Goal: Register for event/course

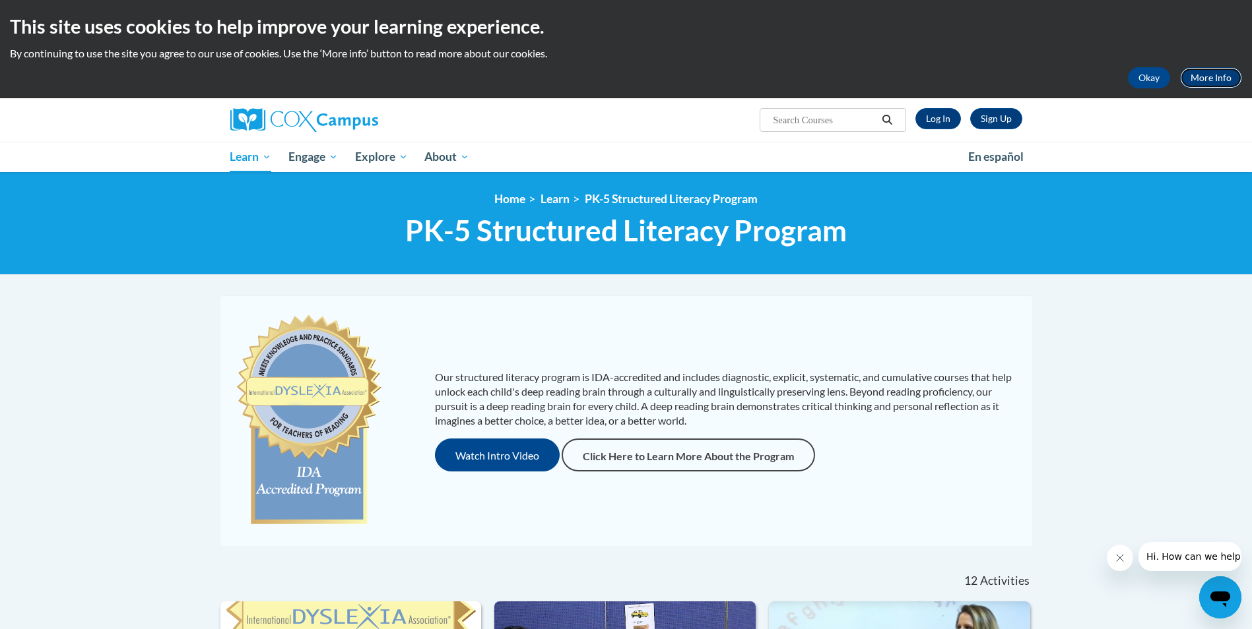
click at [1204, 77] on link "More Info" at bounding box center [1211, 77] width 62 height 21
click at [1152, 77] on button "Okay" at bounding box center [1149, 77] width 42 height 21
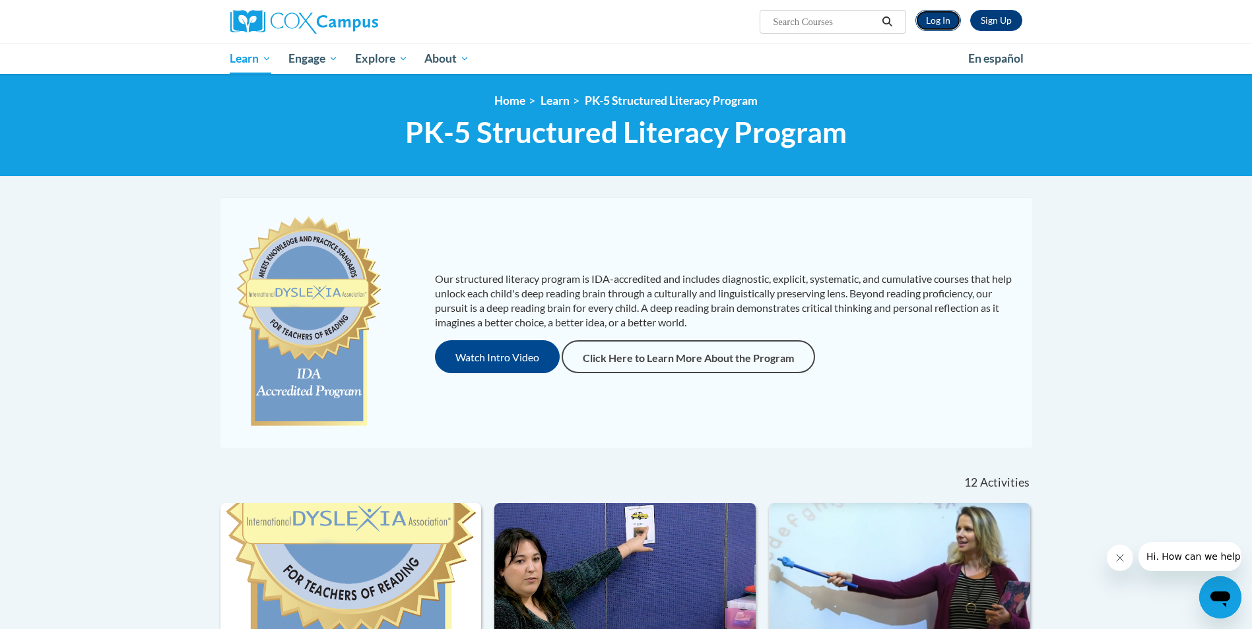
click at [932, 20] on link "Log In" at bounding box center [938, 20] width 46 height 21
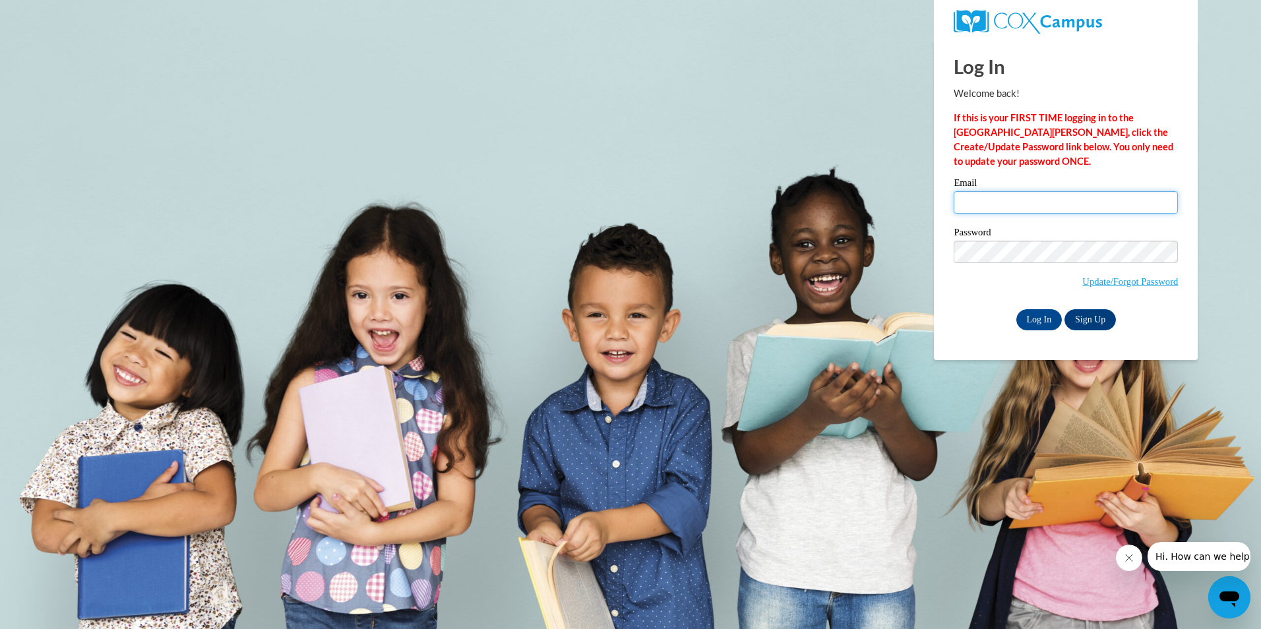
click at [977, 198] on input "Email" at bounding box center [1066, 202] width 224 height 22
type input "absolutetallent@gmail.com"
click at [1036, 319] on input "Log In" at bounding box center [1040, 319] width 46 height 21
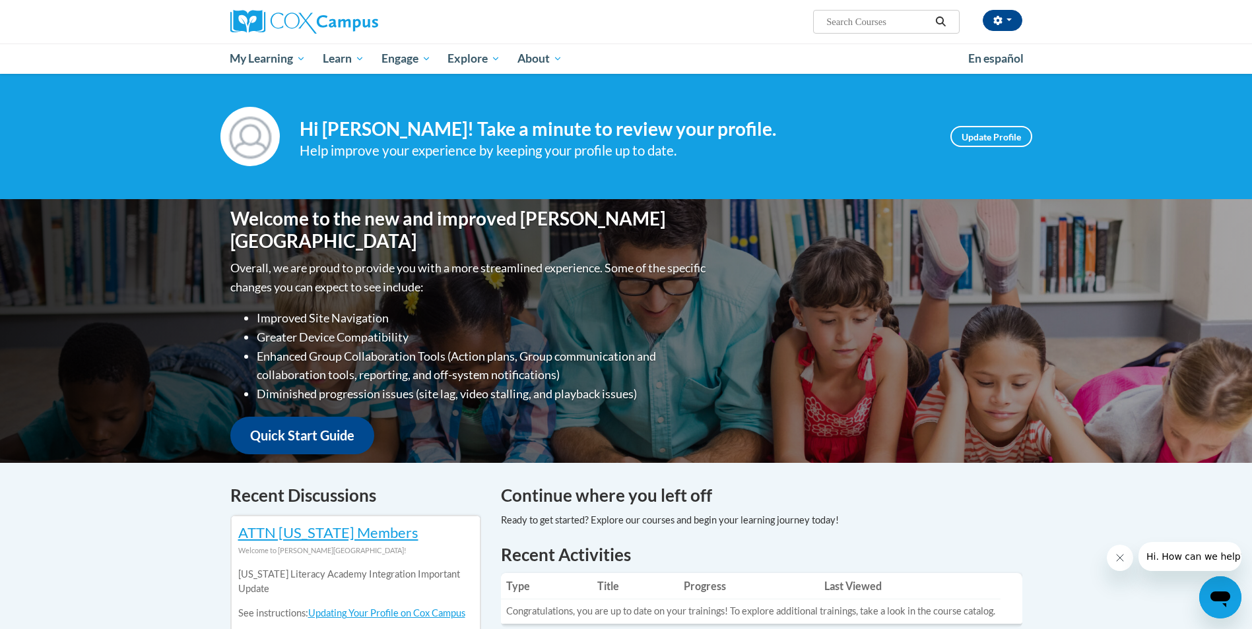
click at [827, 18] on input "Search..." at bounding box center [878, 22] width 106 height 16
type input "structured literacy"
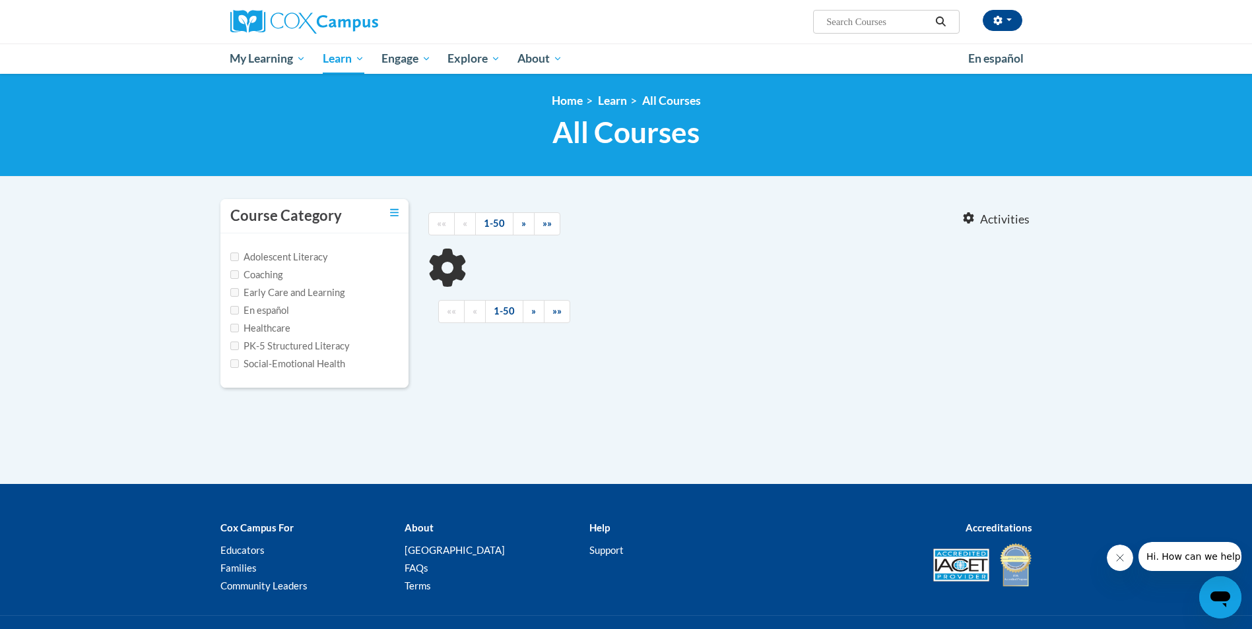
type input "structured literacy"
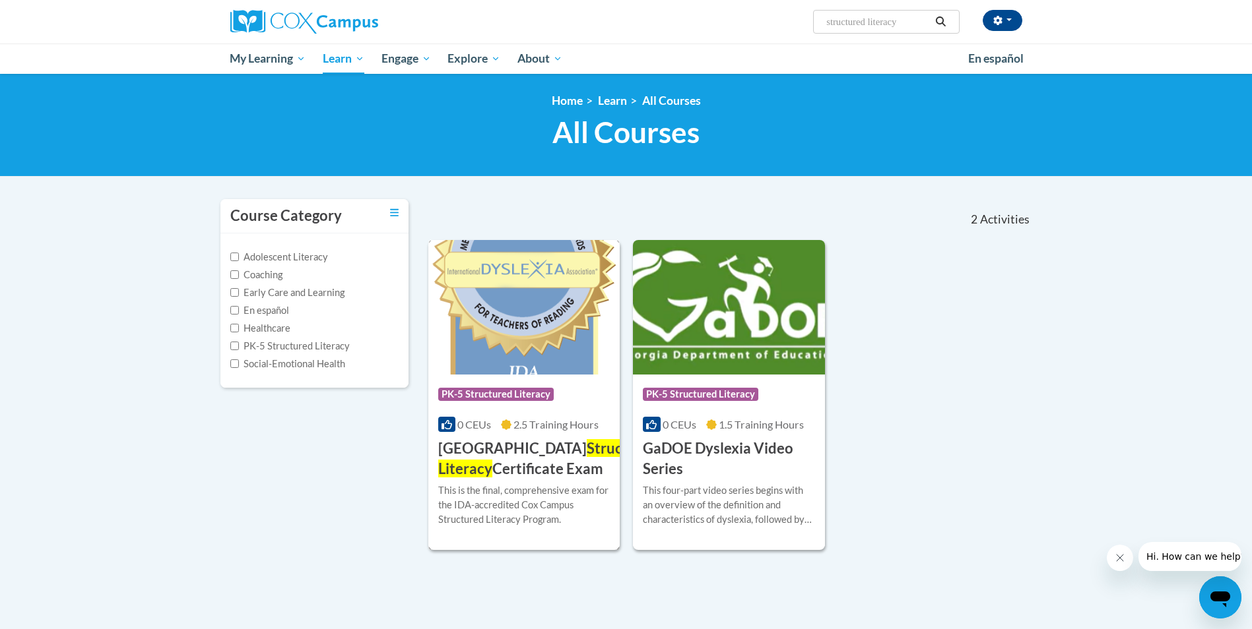
click at [511, 344] on img at bounding box center [524, 307] width 192 height 135
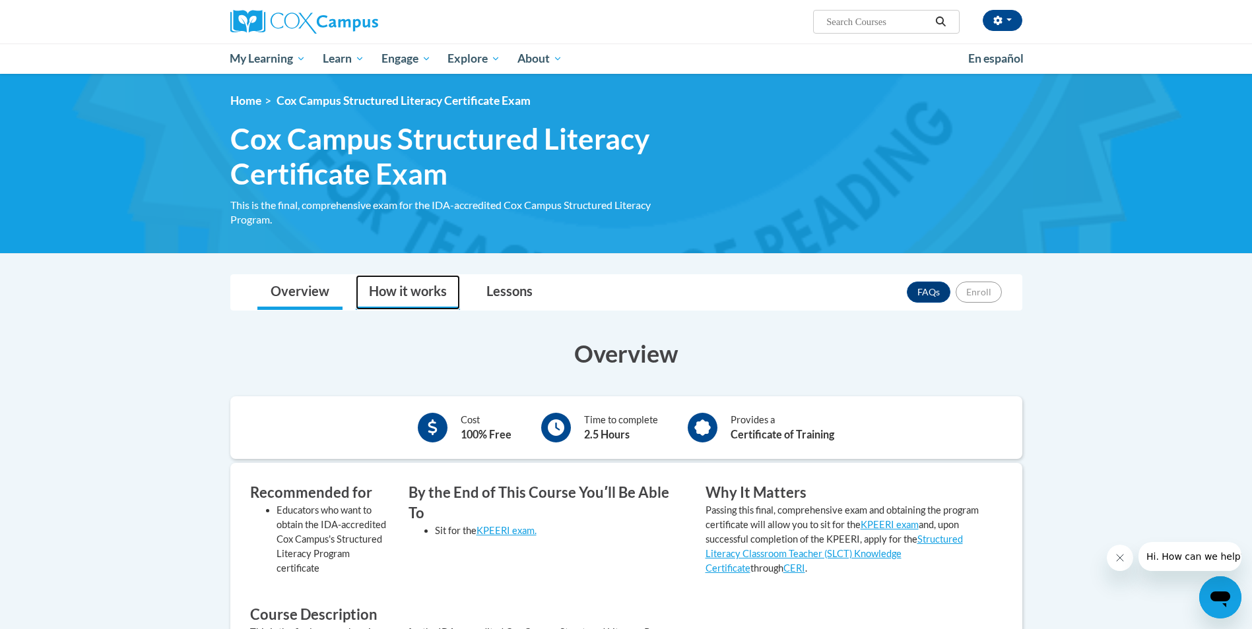
click at [392, 288] on link "How it works" at bounding box center [408, 292] width 104 height 35
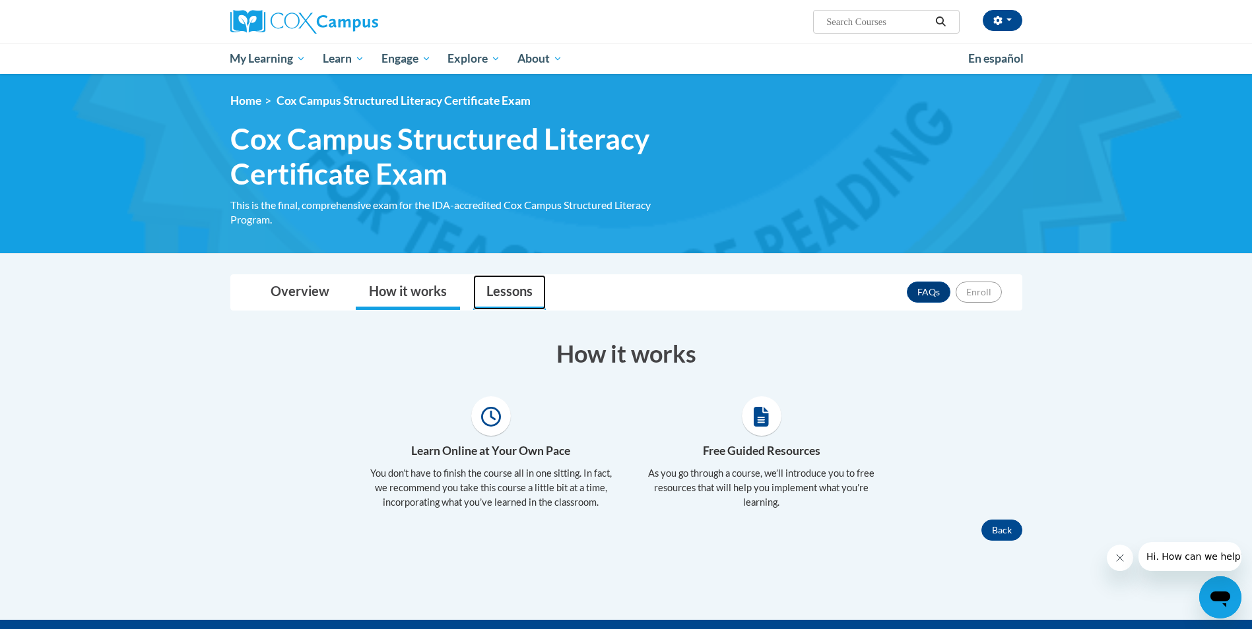
click at [492, 293] on link "Lessons" at bounding box center [509, 292] width 73 height 35
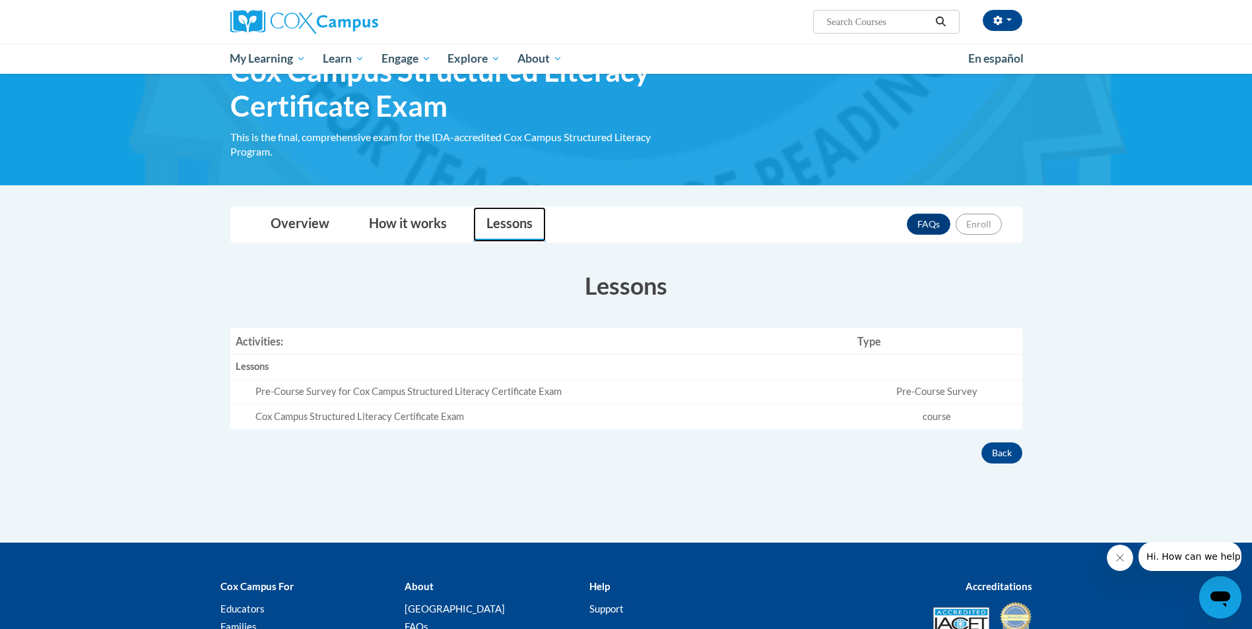
scroll to position [66, 0]
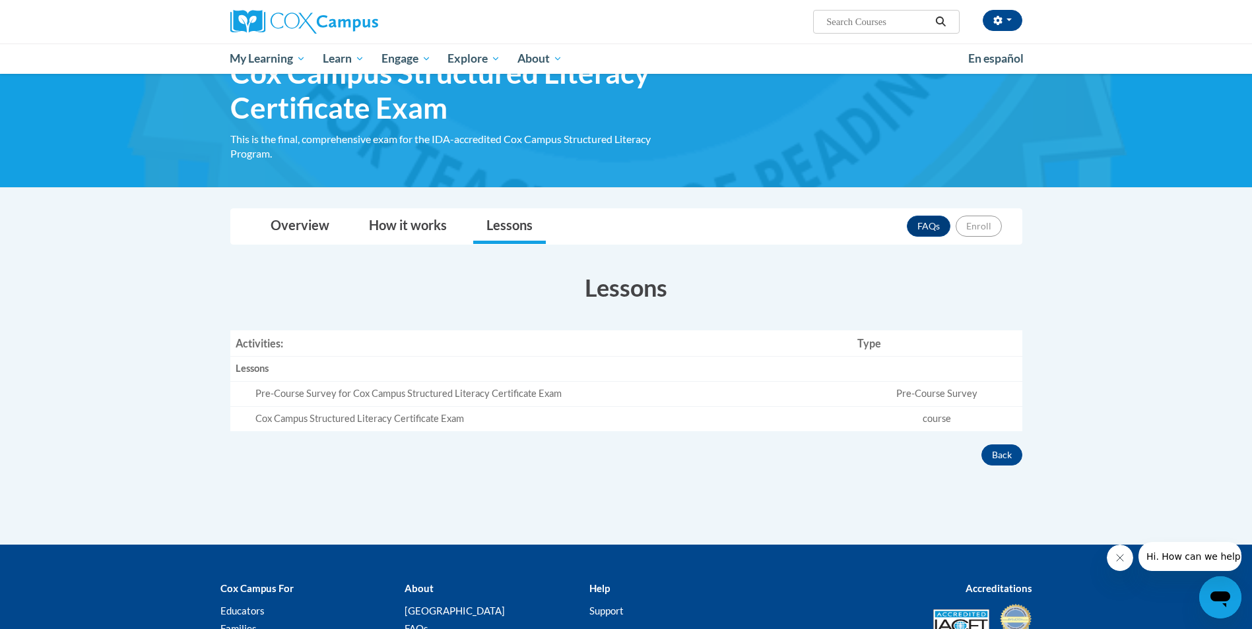
click at [397, 392] on div "Pre-Course Survey for Cox Campus Structured Literacy Certificate Exam" at bounding box center [551, 394] width 592 height 14
click at [321, 424] on div "Cox Campus Structured Literacy Certificate Exam" at bounding box center [551, 419] width 592 height 14
click at [264, 372] on div "Lessons" at bounding box center [542, 369] width 612 height 14
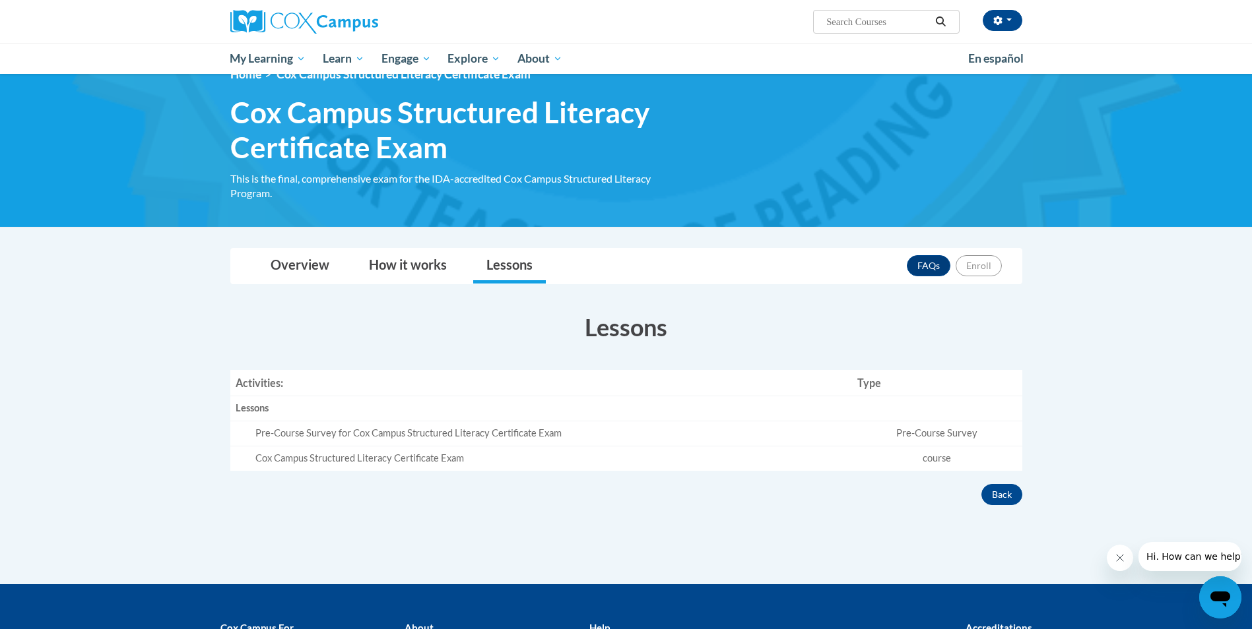
scroll to position [0, 0]
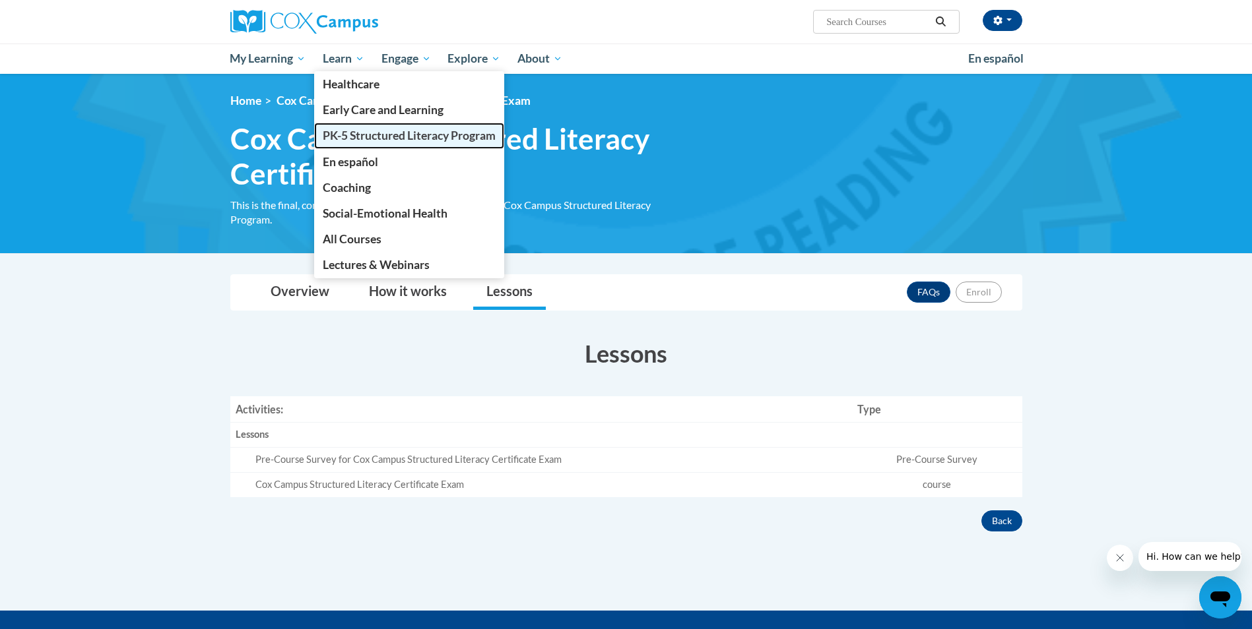
click at [350, 134] on span "PK-5 Structured Literacy Program" at bounding box center [409, 136] width 173 height 14
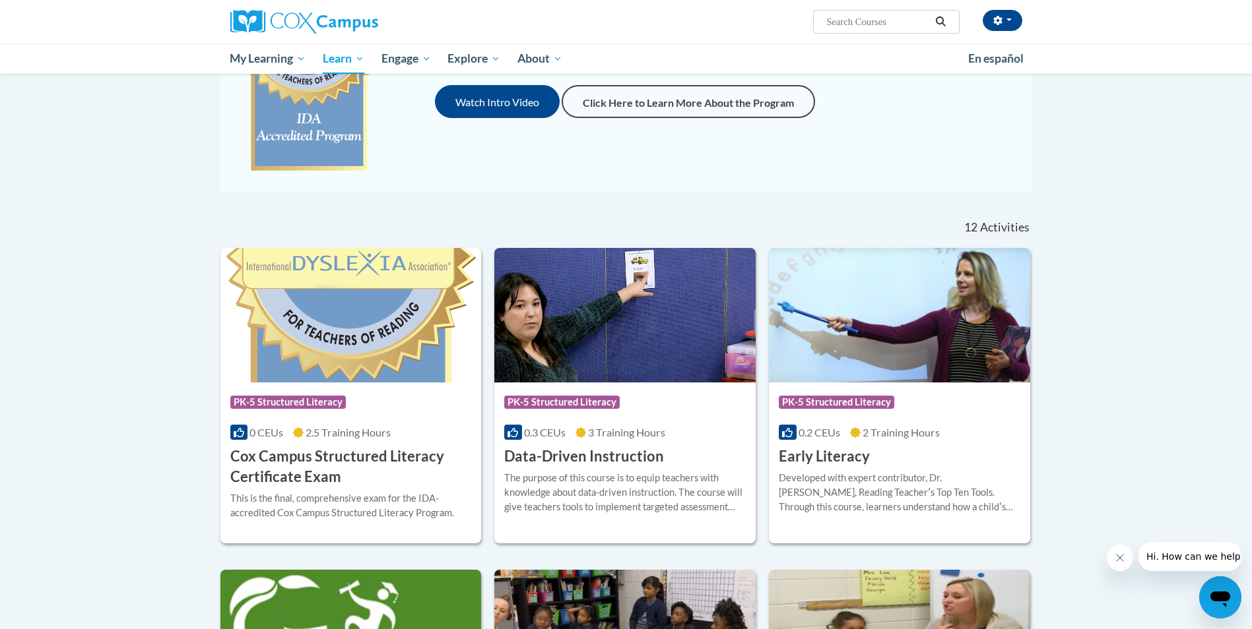
scroll to position [264, 0]
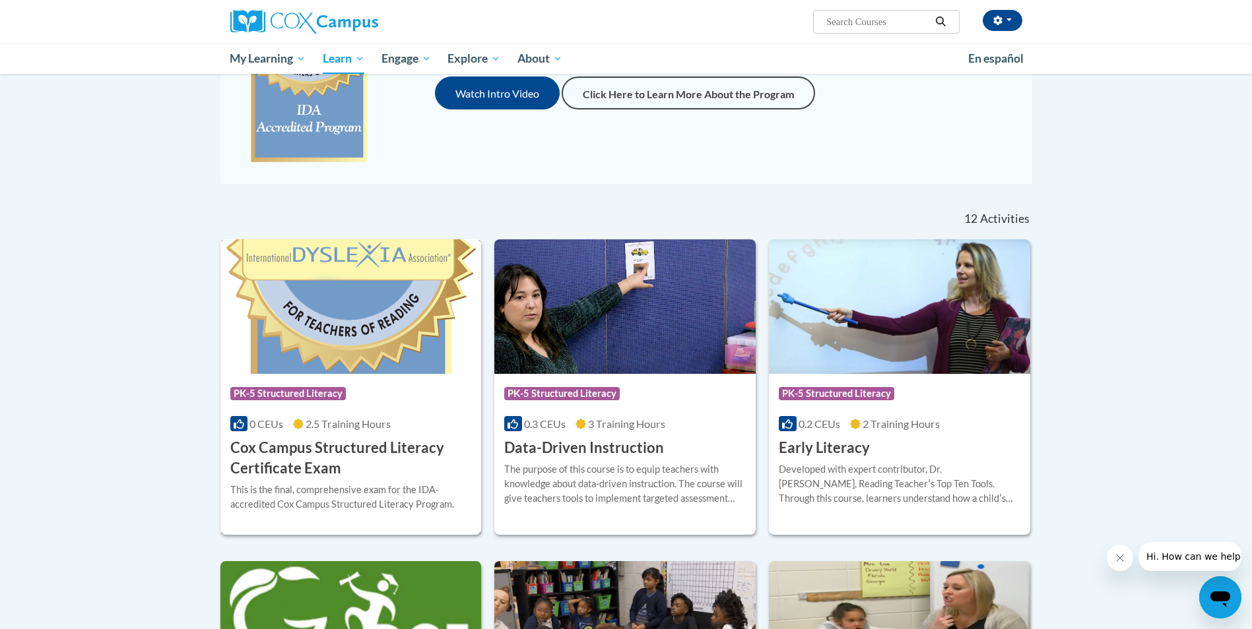
click at [348, 448] on h3 "Cox Campus Structured Literacy Certificate Exam" at bounding box center [350, 458] width 241 height 41
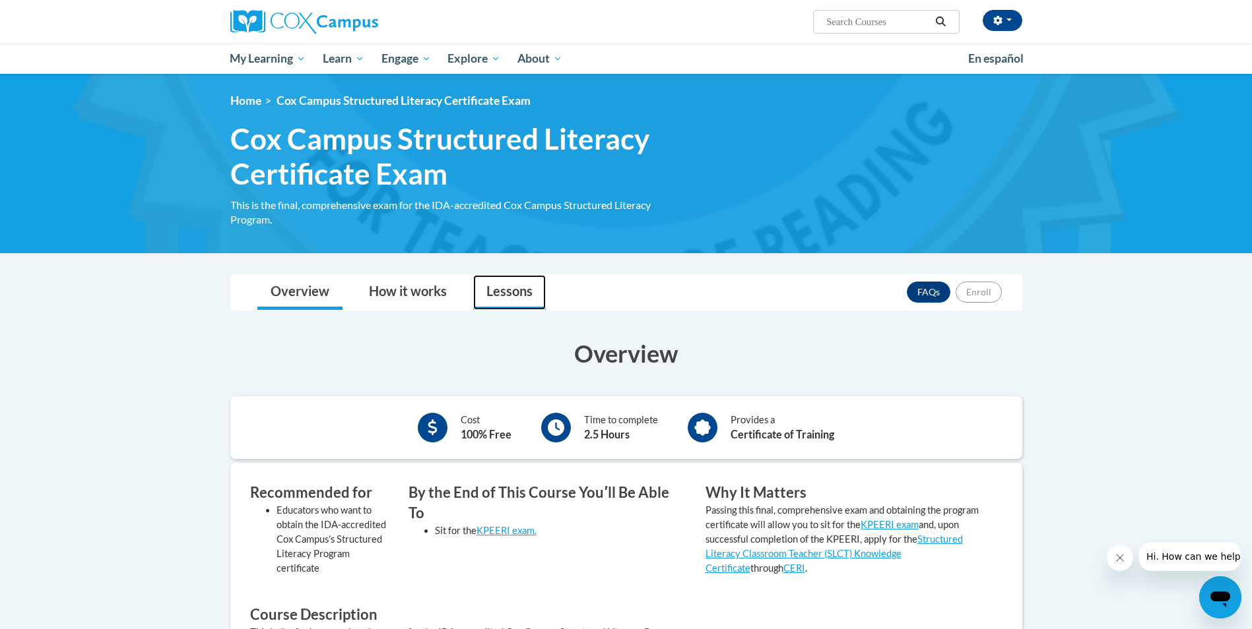
click at [510, 294] on link "Lessons" at bounding box center [509, 292] width 73 height 35
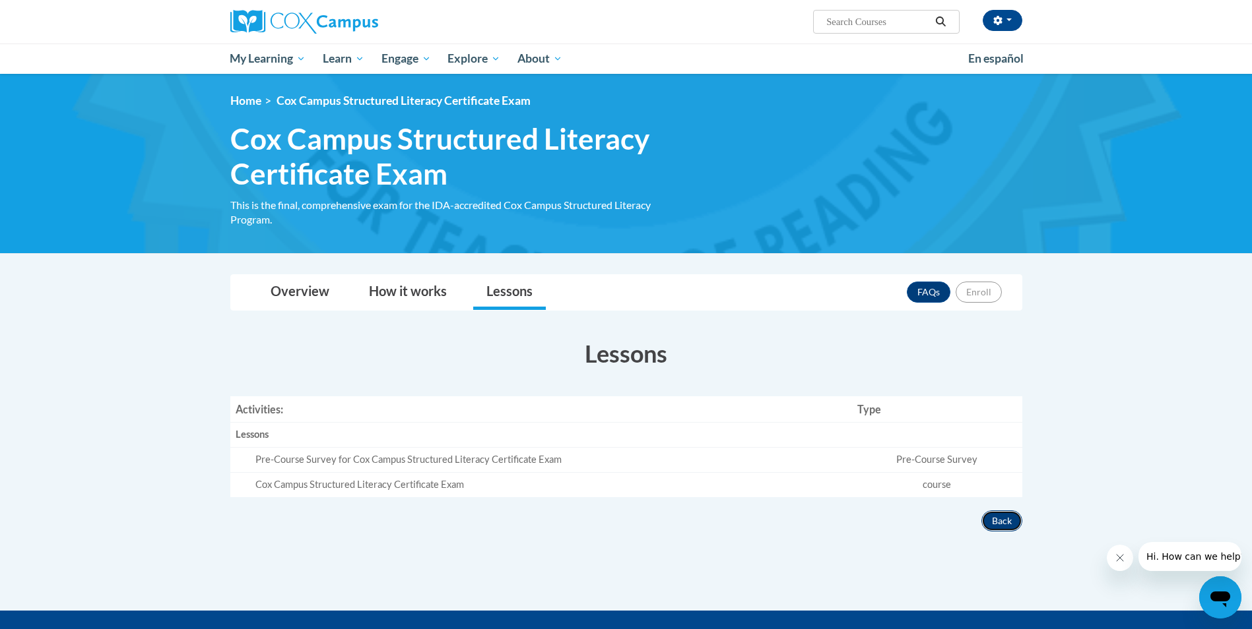
click at [996, 524] on button "Back" at bounding box center [1001, 521] width 41 height 21
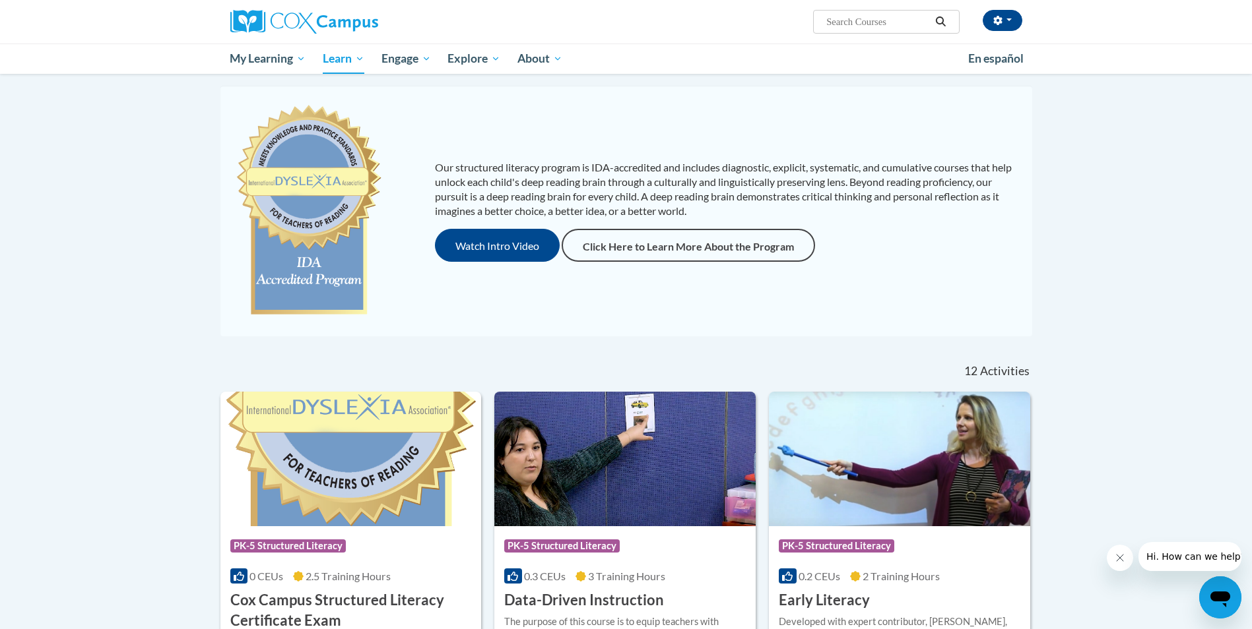
scroll to position [96, 0]
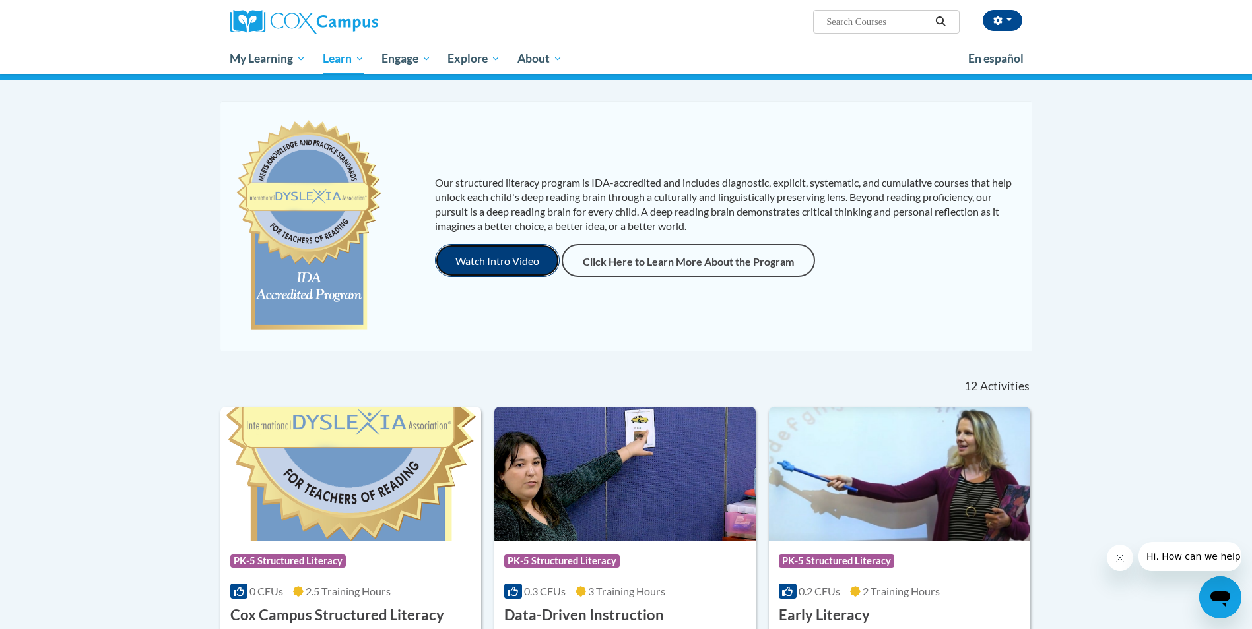
click at [478, 258] on button "Watch Intro Video" at bounding box center [497, 260] width 125 height 33
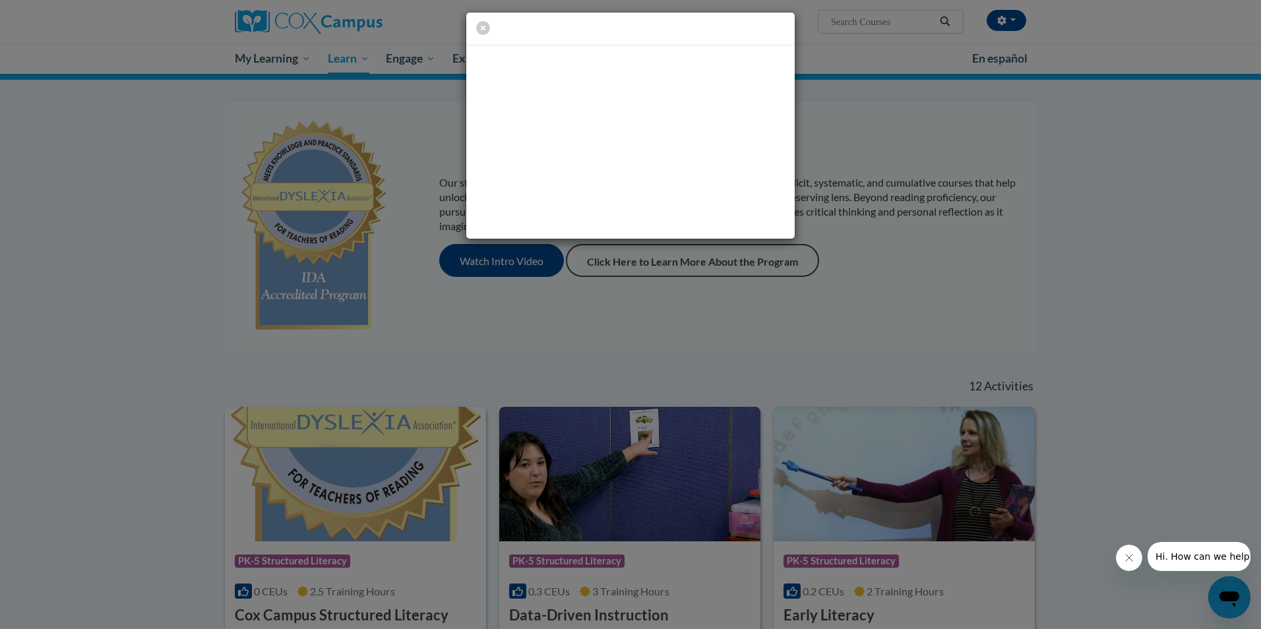
click at [429, 366] on div at bounding box center [630, 314] width 1261 height 629
click at [484, 26] on icon "button" at bounding box center [483, 28] width 14 height 14
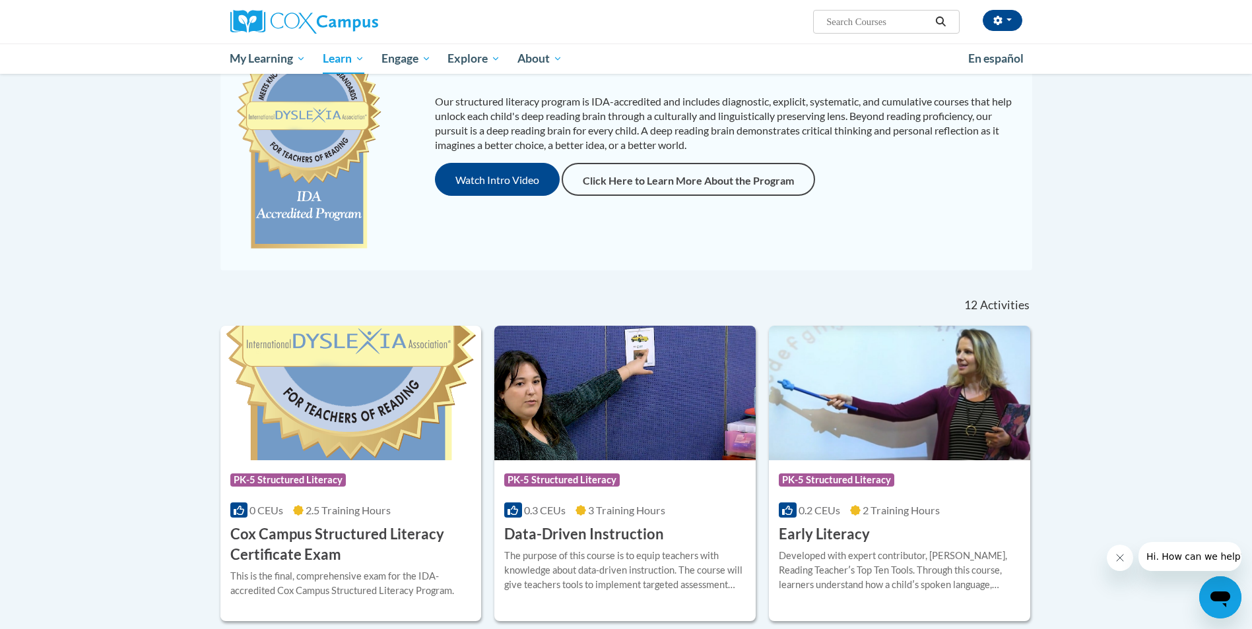
scroll to position [162, 0]
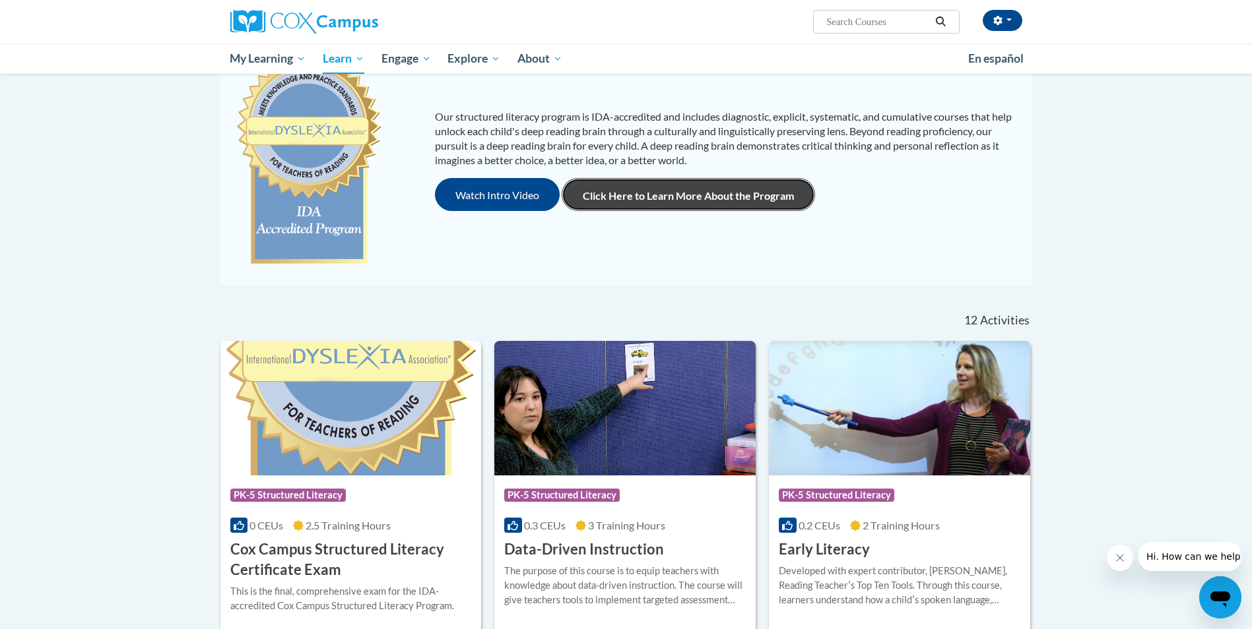
click at [660, 191] on link "Click Here to Learn More About the Program" at bounding box center [687, 194] width 253 height 33
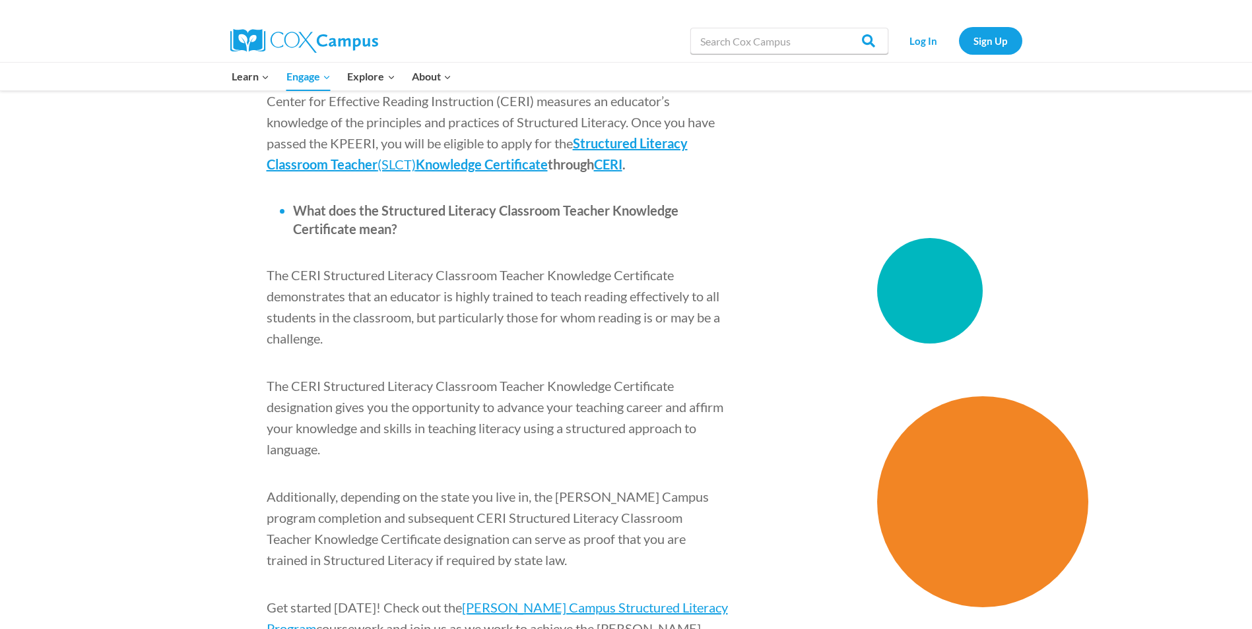
scroll to position [1781, 0]
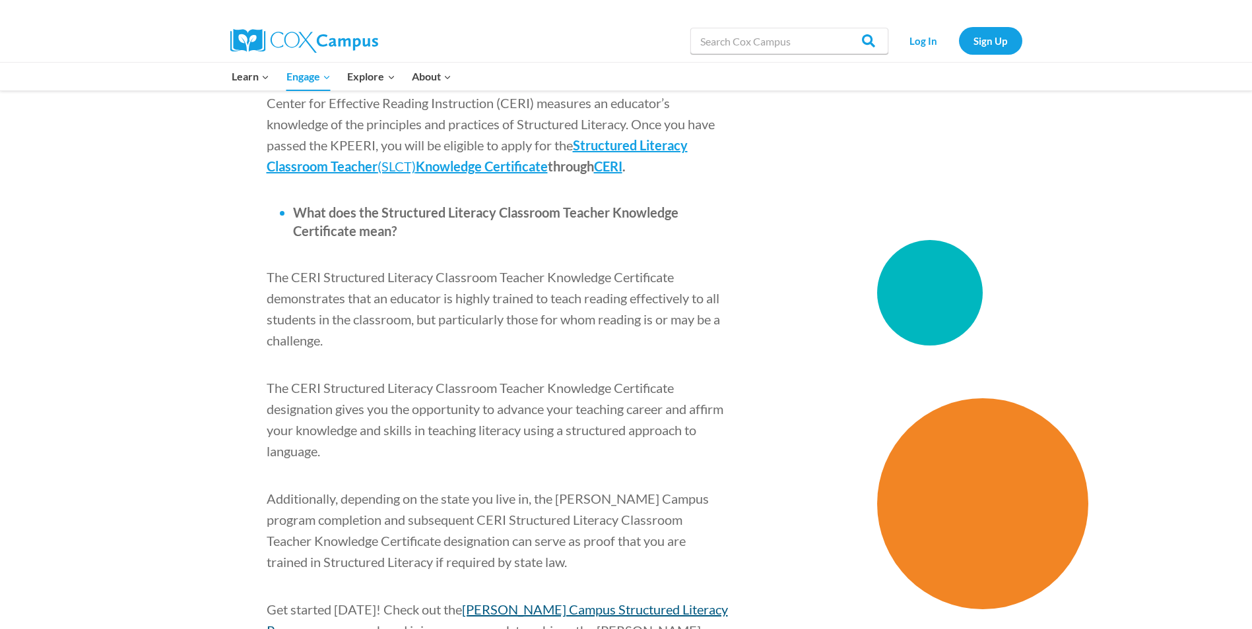
click at [515, 602] on span "[PERSON_NAME] Campus Structured Literacy Program" at bounding box center [497, 620] width 461 height 37
